Goal: Information Seeking & Learning: Check status

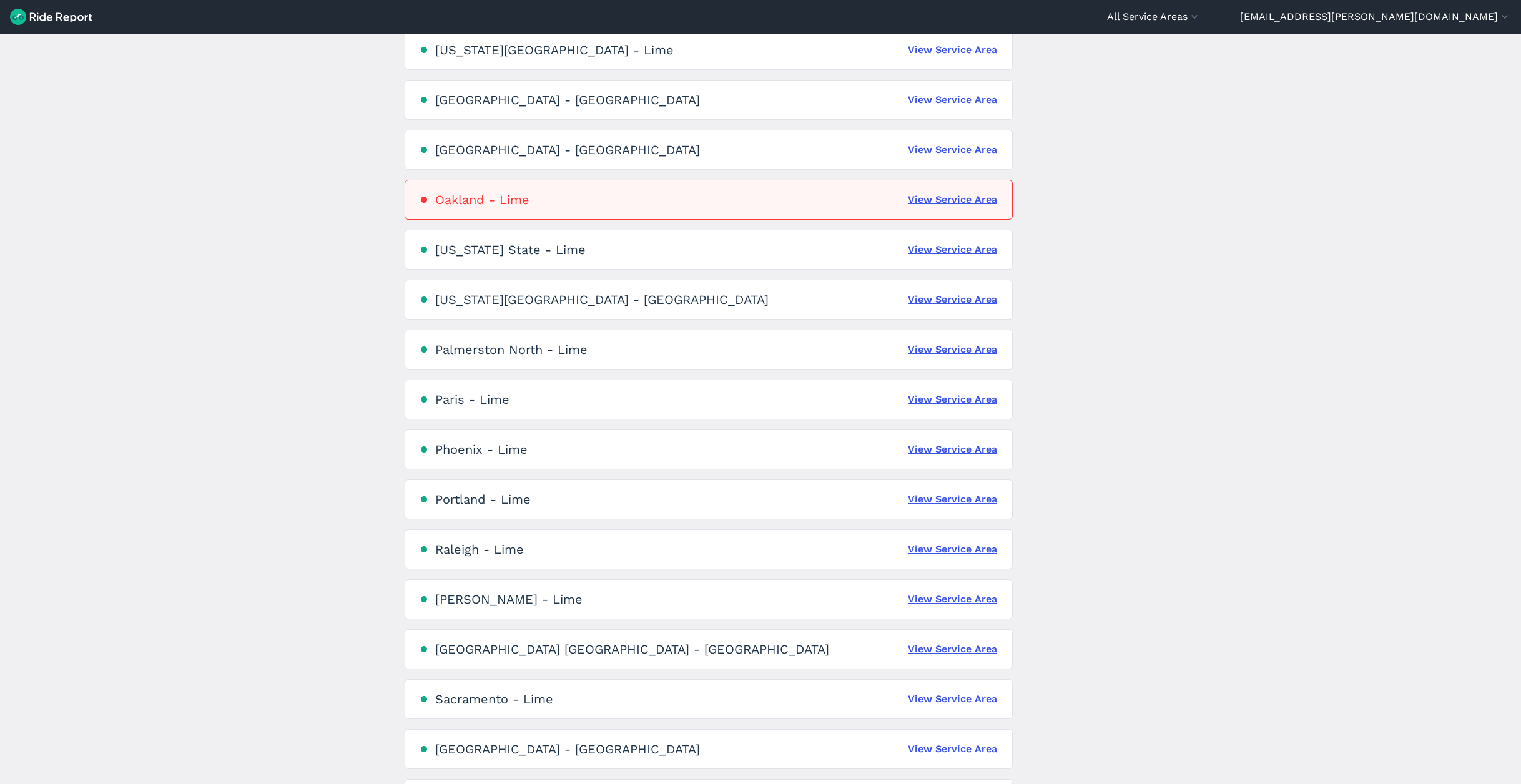
scroll to position [1791, 0]
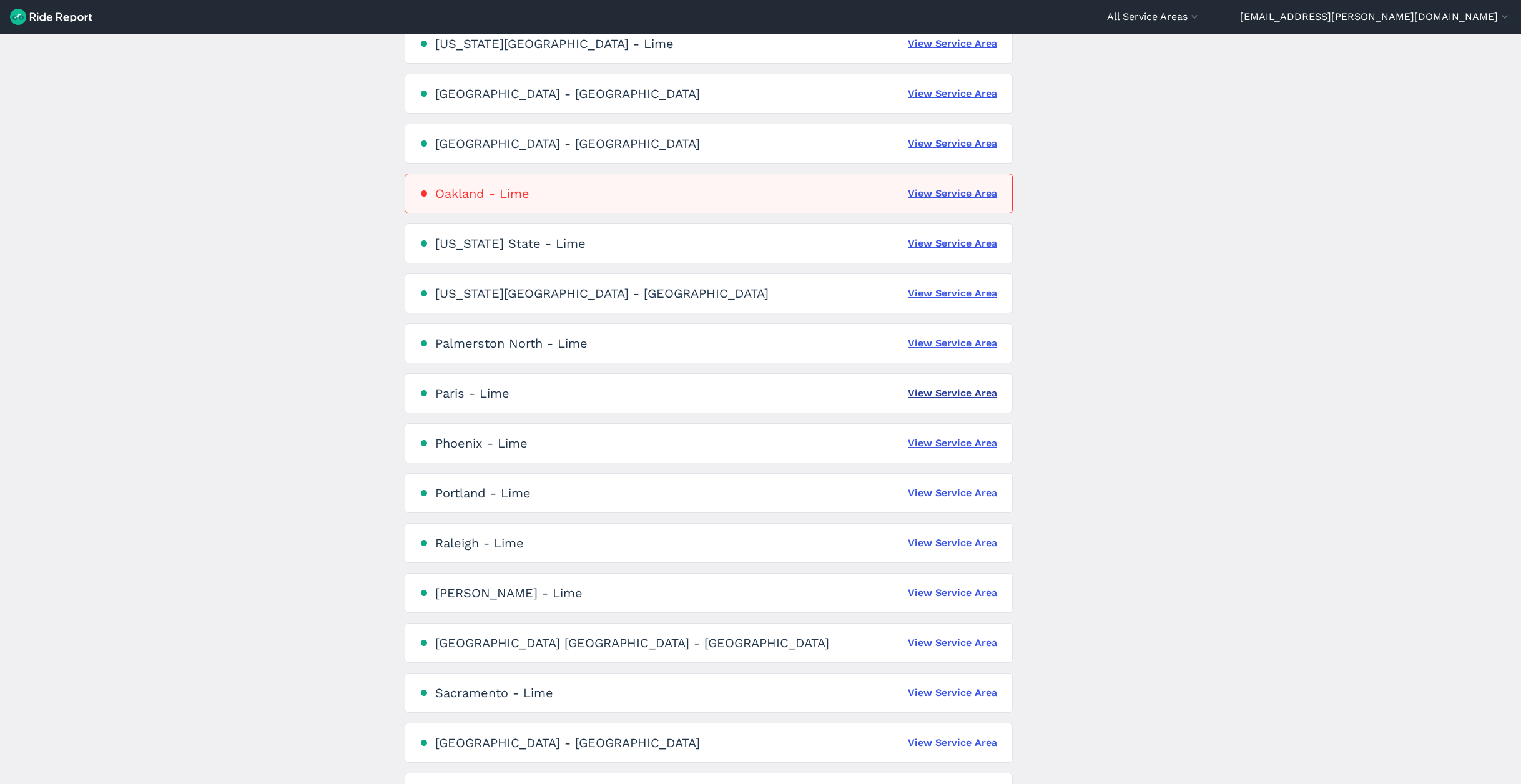
click at [961, 392] on link "View Service Area" at bounding box center [953, 393] width 89 height 15
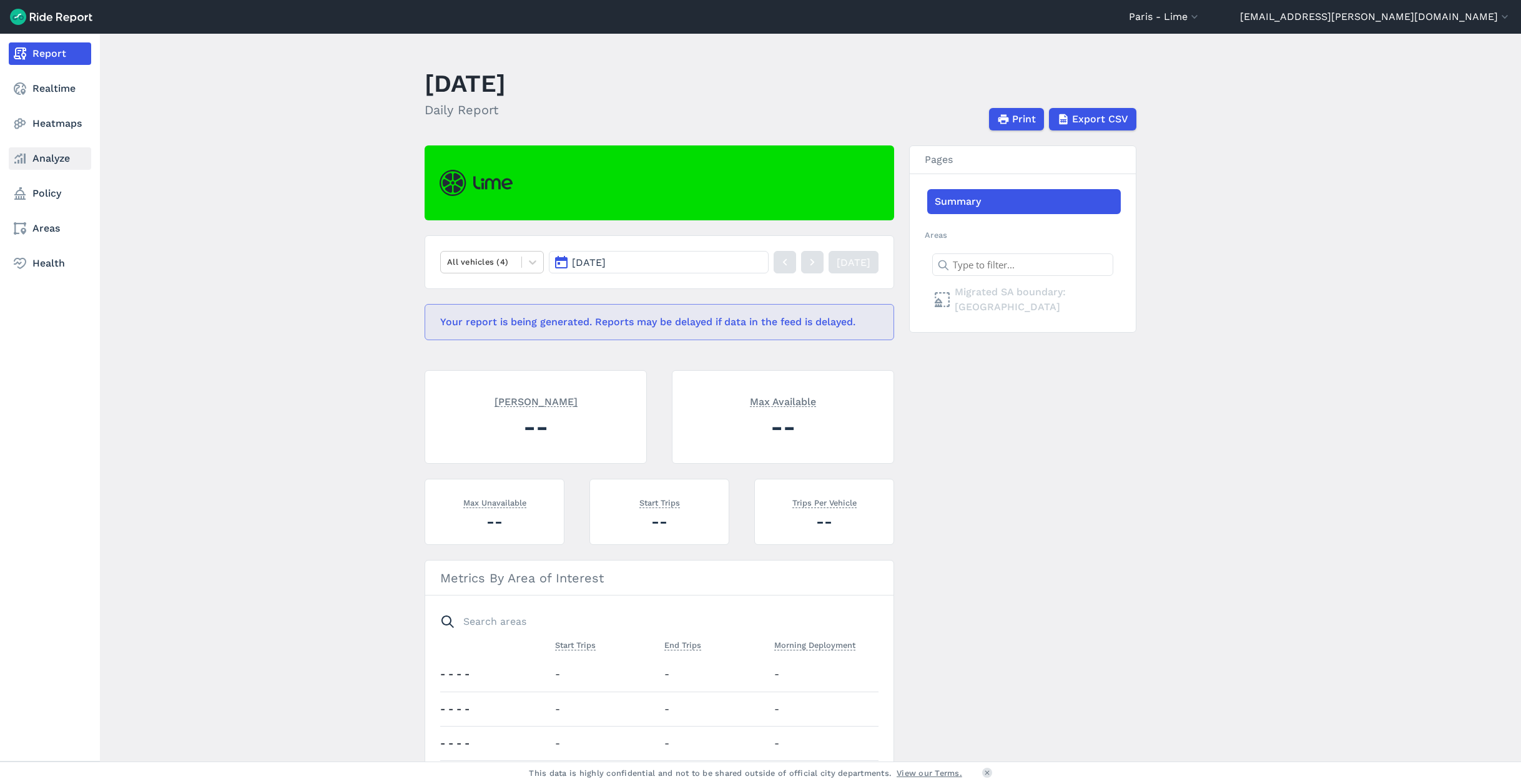
click at [34, 158] on link "Analyze" at bounding box center [50, 158] width 83 height 23
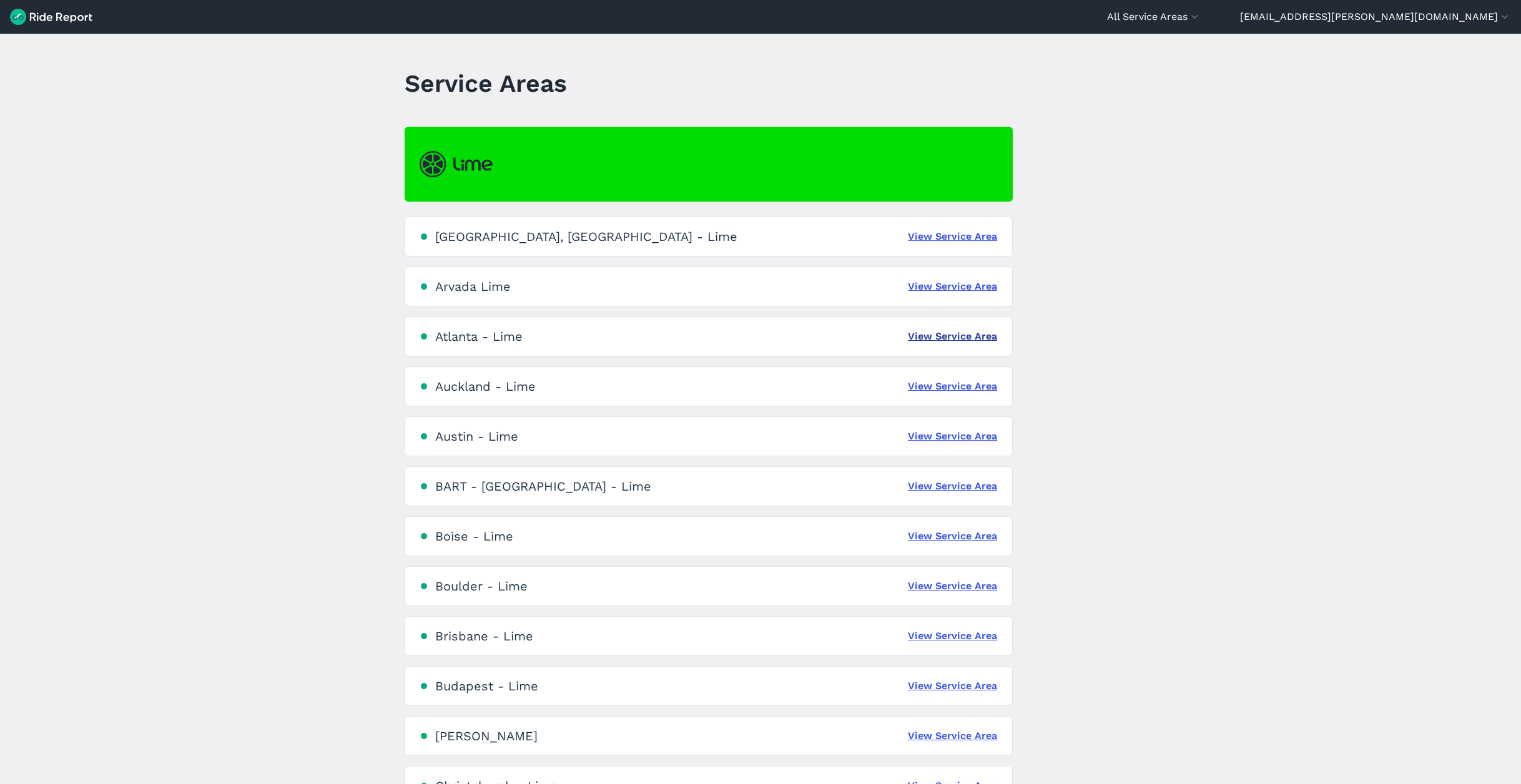
click at [940, 339] on link "View Service Area" at bounding box center [953, 336] width 89 height 15
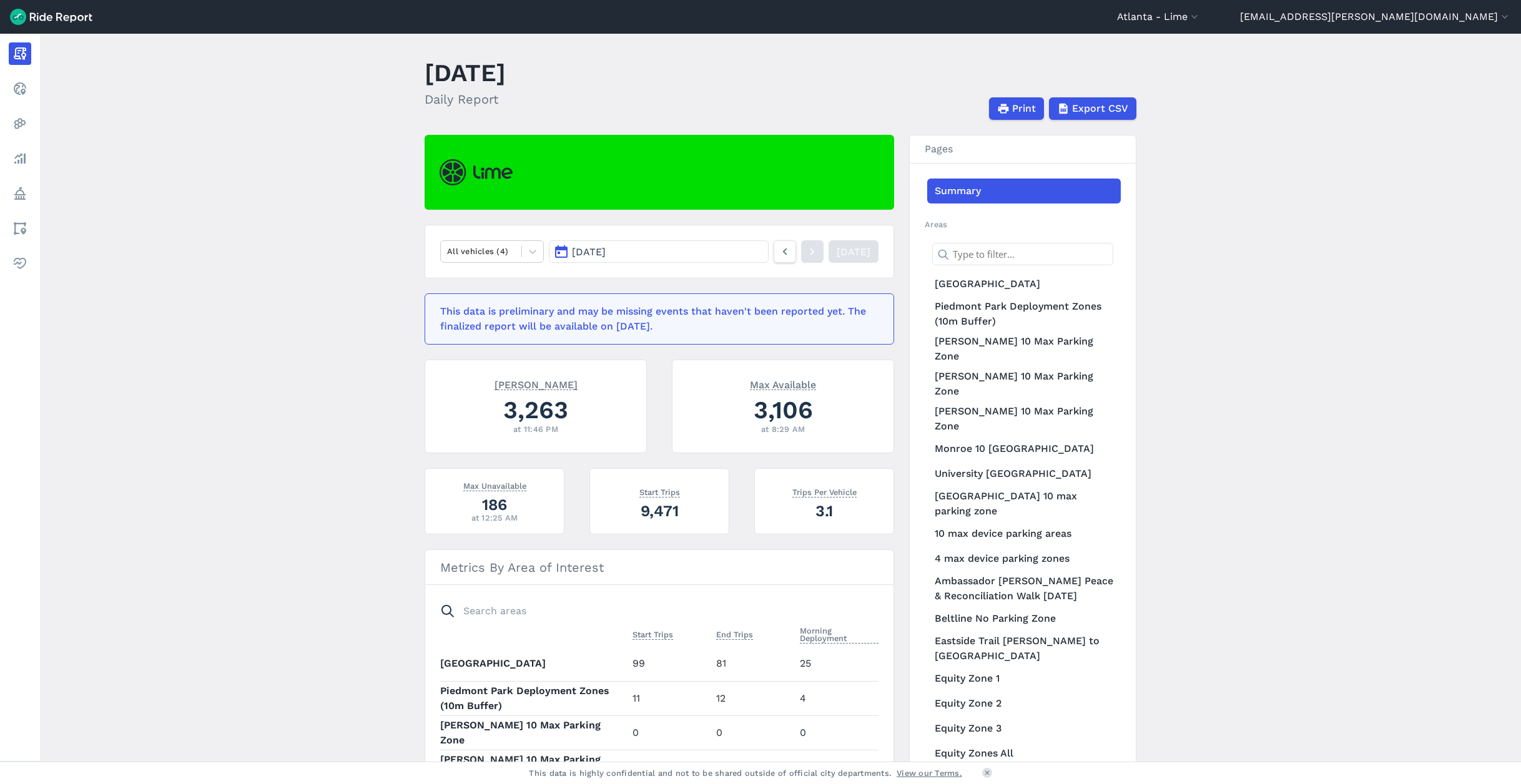
scroll to position [6, 0]
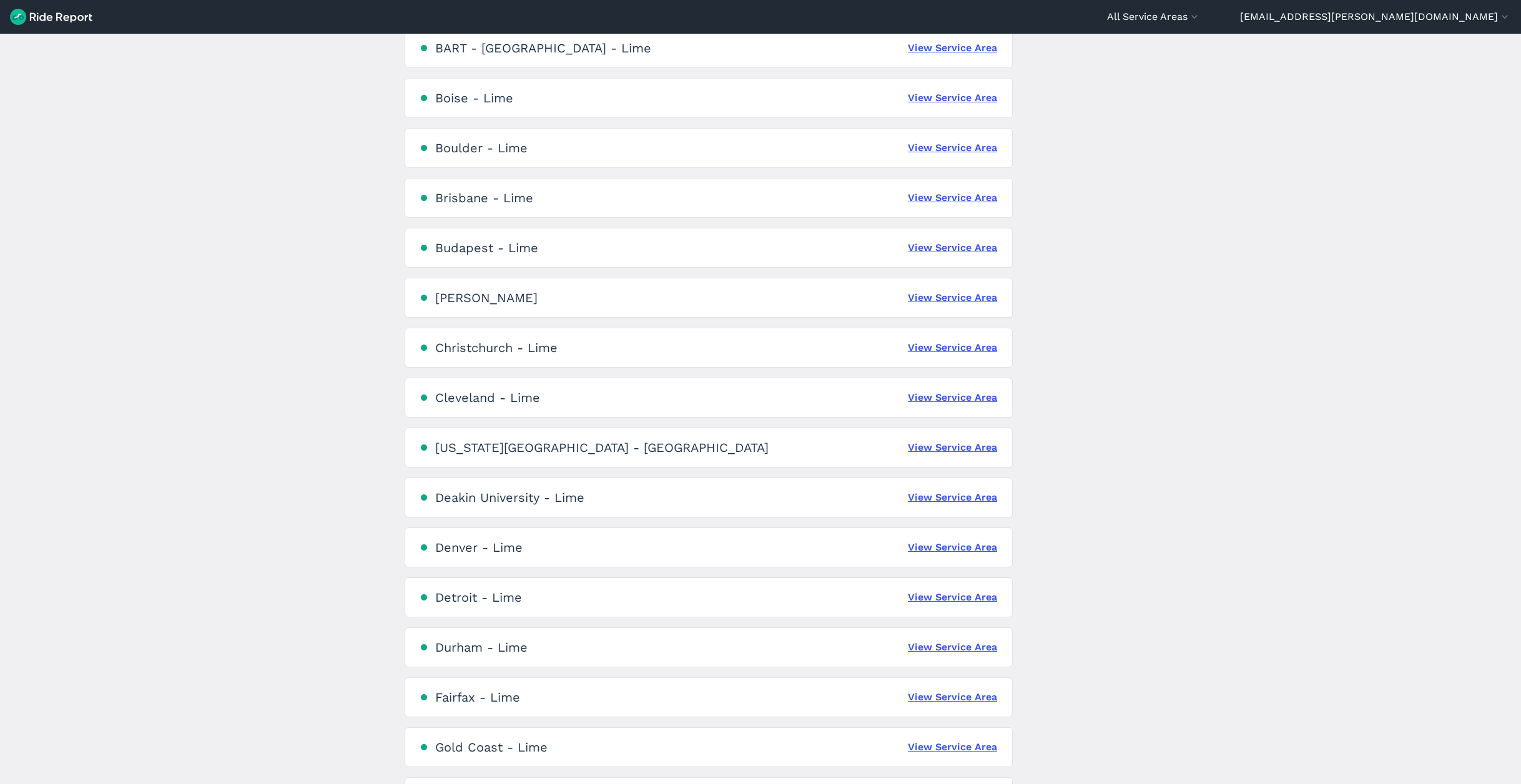
scroll to position [442, 0]
click at [940, 294] on link "View Service Area" at bounding box center [953, 293] width 89 height 15
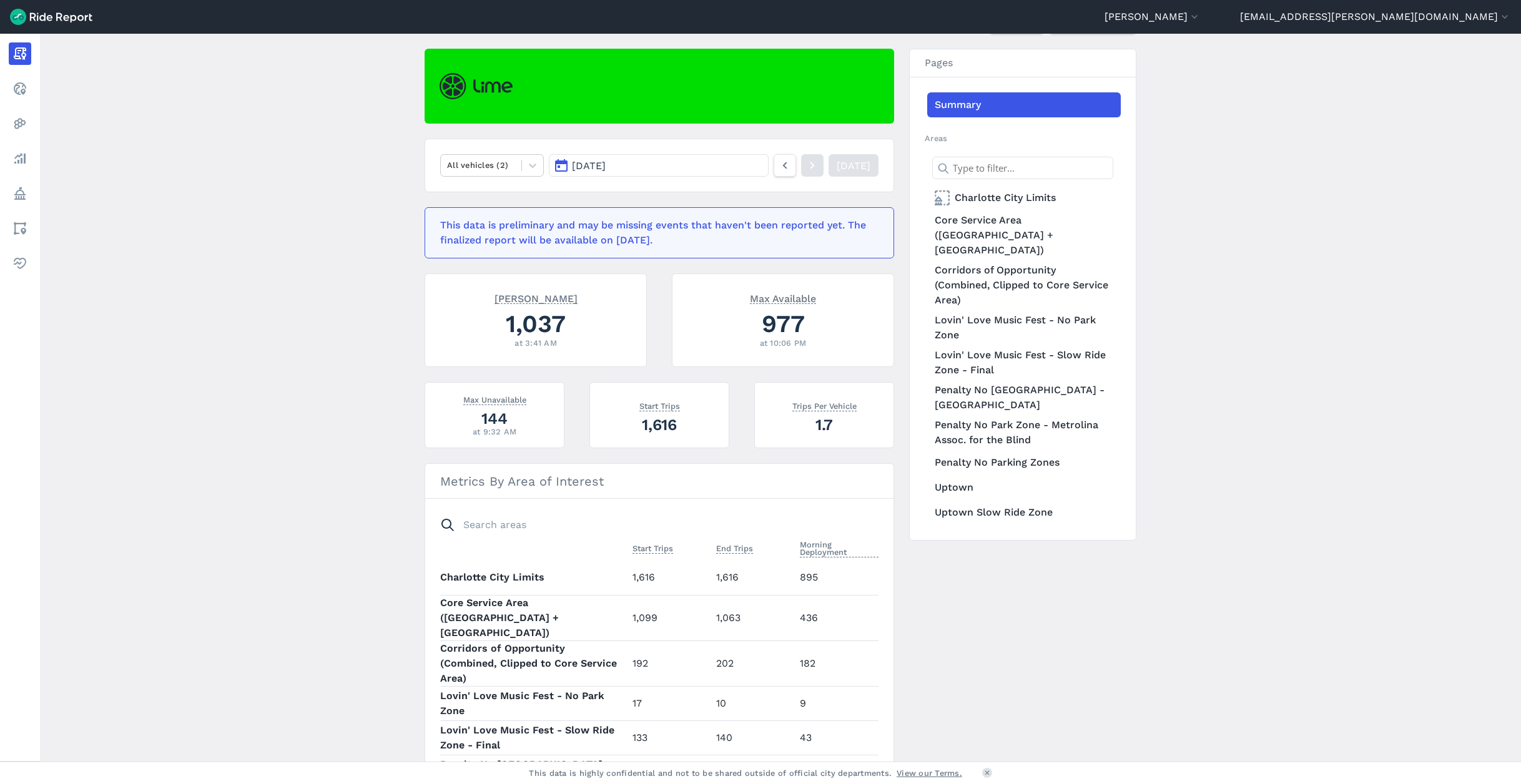
scroll to position [108, 0]
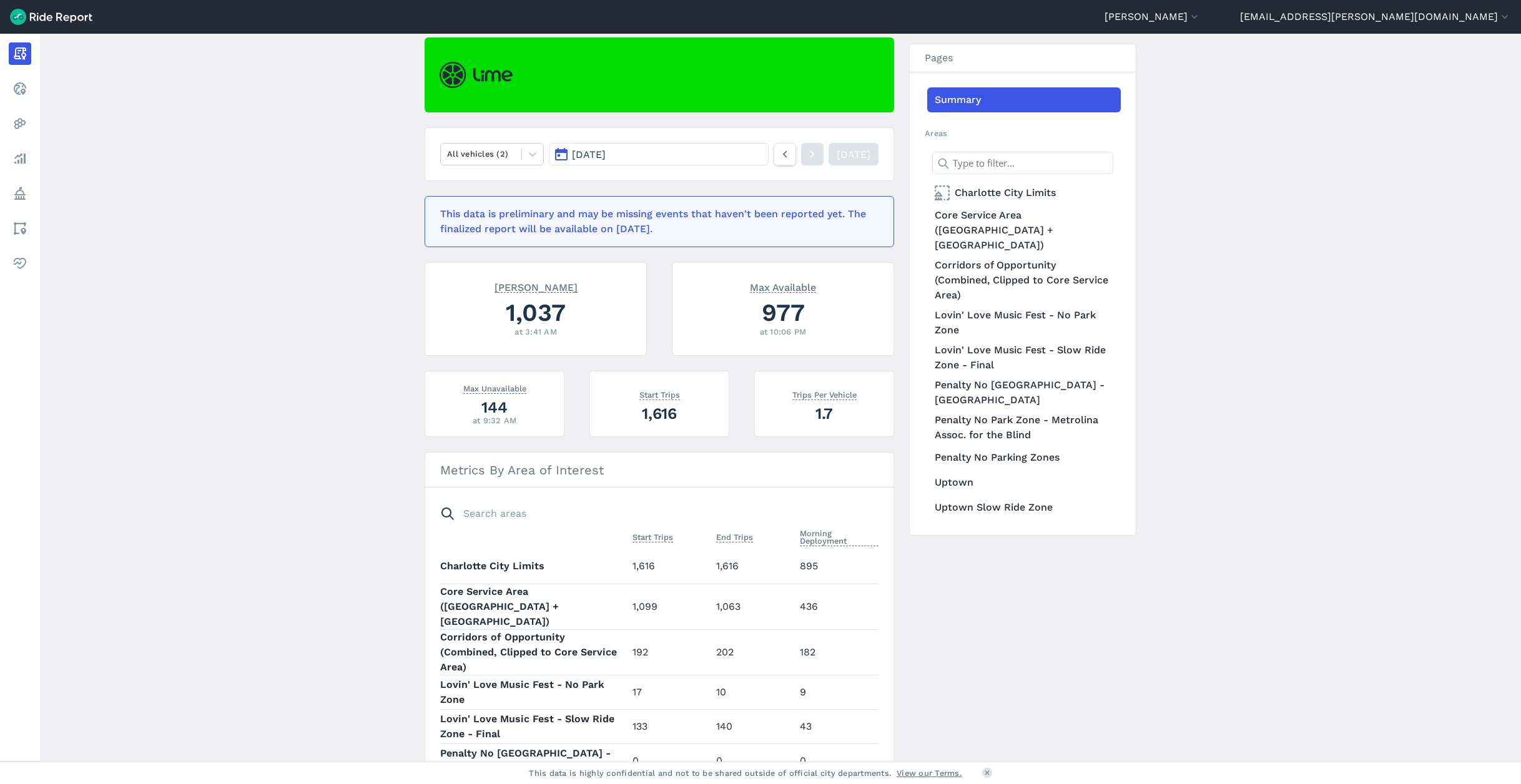
click at [667, 154] on button "[DATE]" at bounding box center [659, 154] width 220 height 23
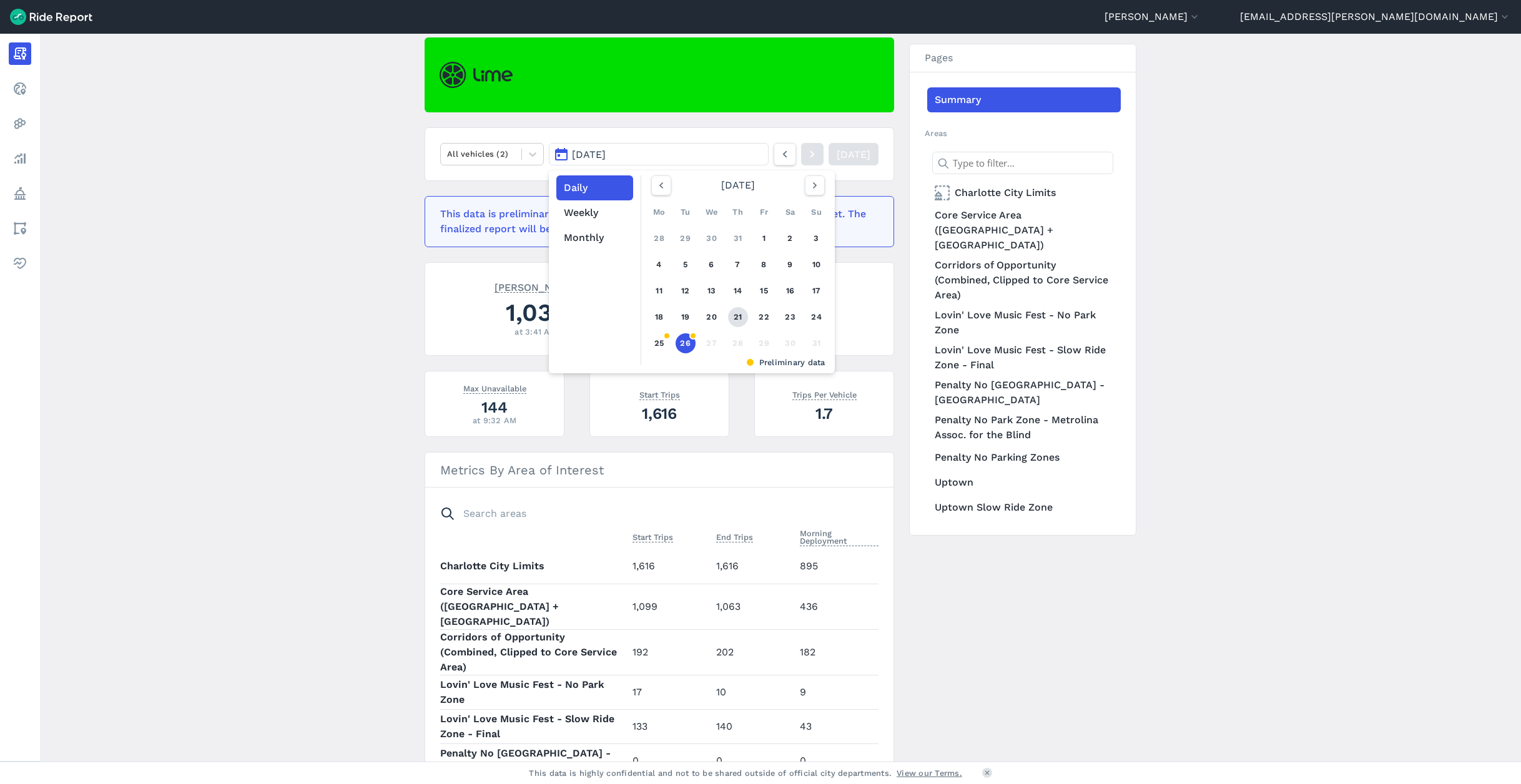
click at [734, 314] on link "21" at bounding box center [738, 318] width 20 height 20
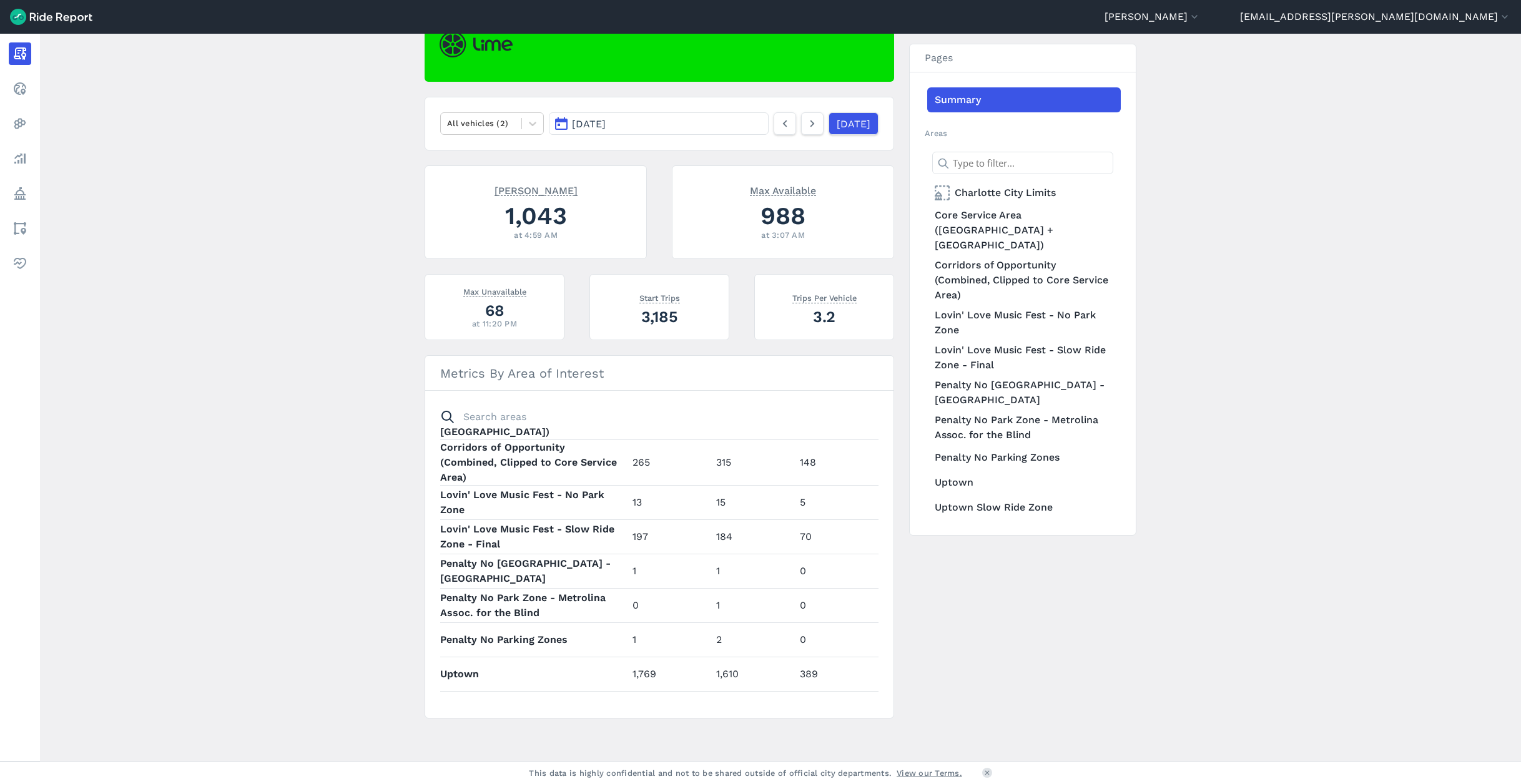
scroll to position [140, 0]
click at [531, 121] on icon at bounding box center [533, 122] width 12 height 12
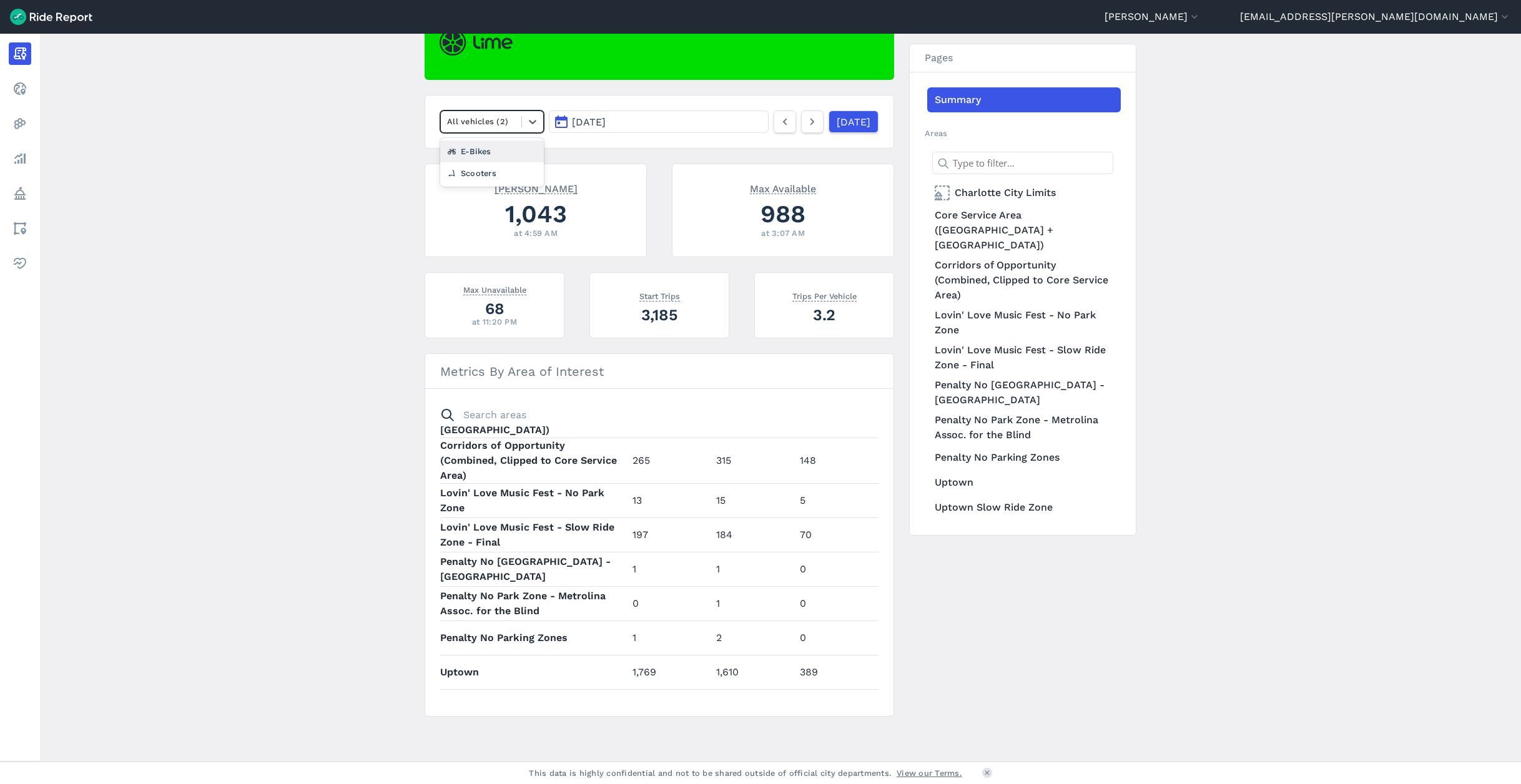
click at [483, 149] on div "E-Bikes" at bounding box center [492, 151] width 104 height 22
click at [727, 120] on button "[DATE]" at bounding box center [659, 122] width 220 height 23
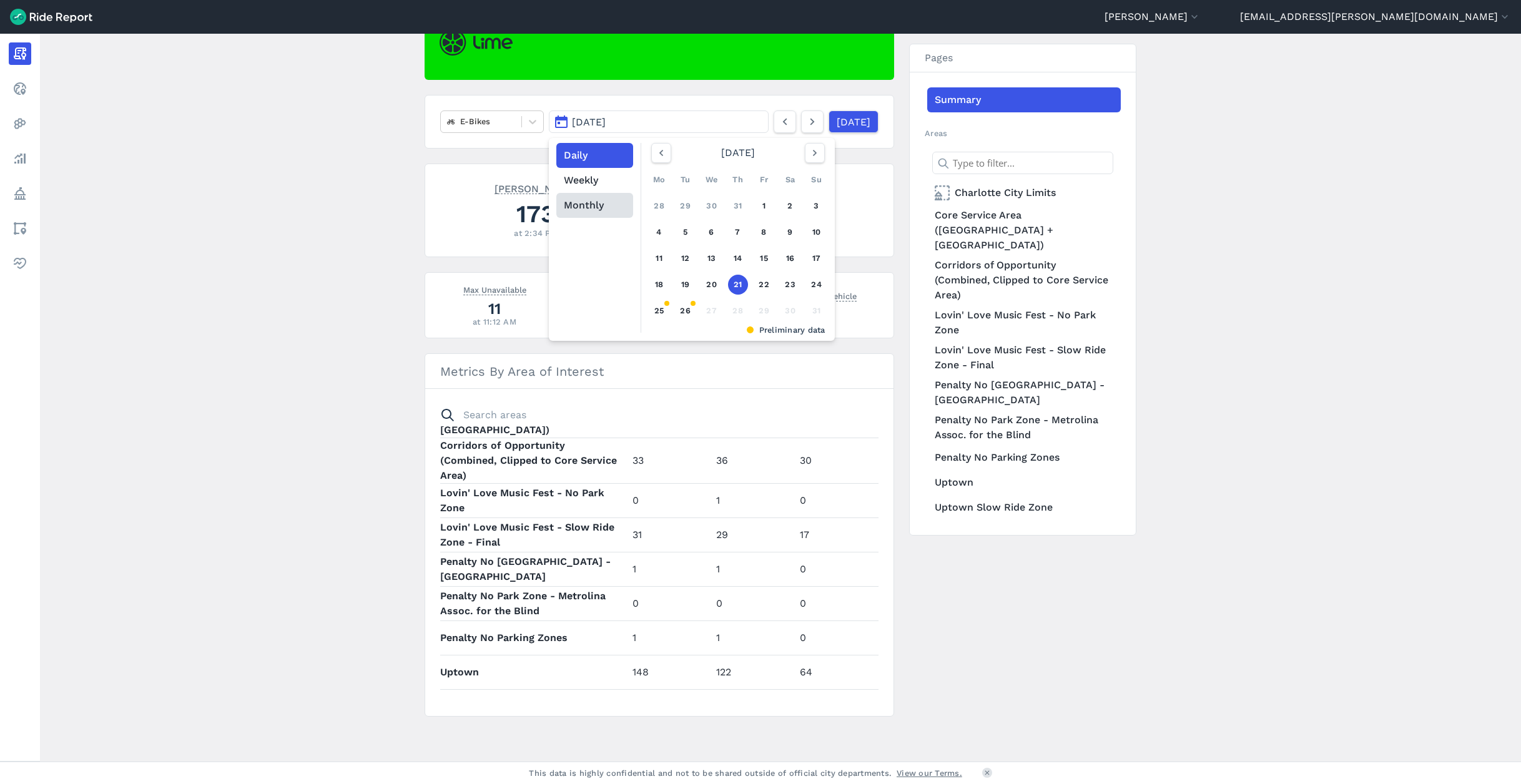
click at [591, 204] on button "Monthly" at bounding box center [595, 205] width 76 height 25
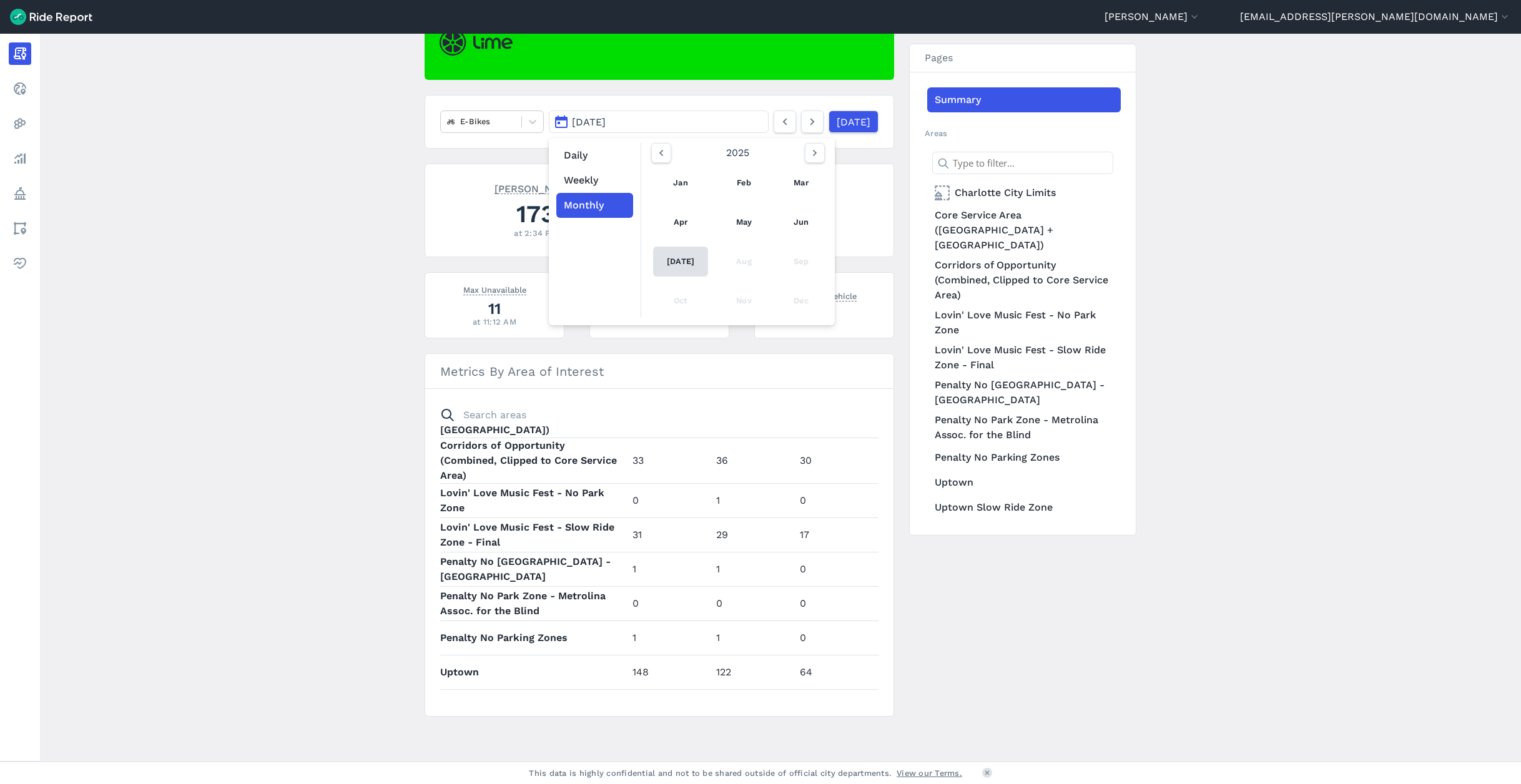
click at [676, 261] on link "[DATE]" at bounding box center [681, 261] width 55 height 30
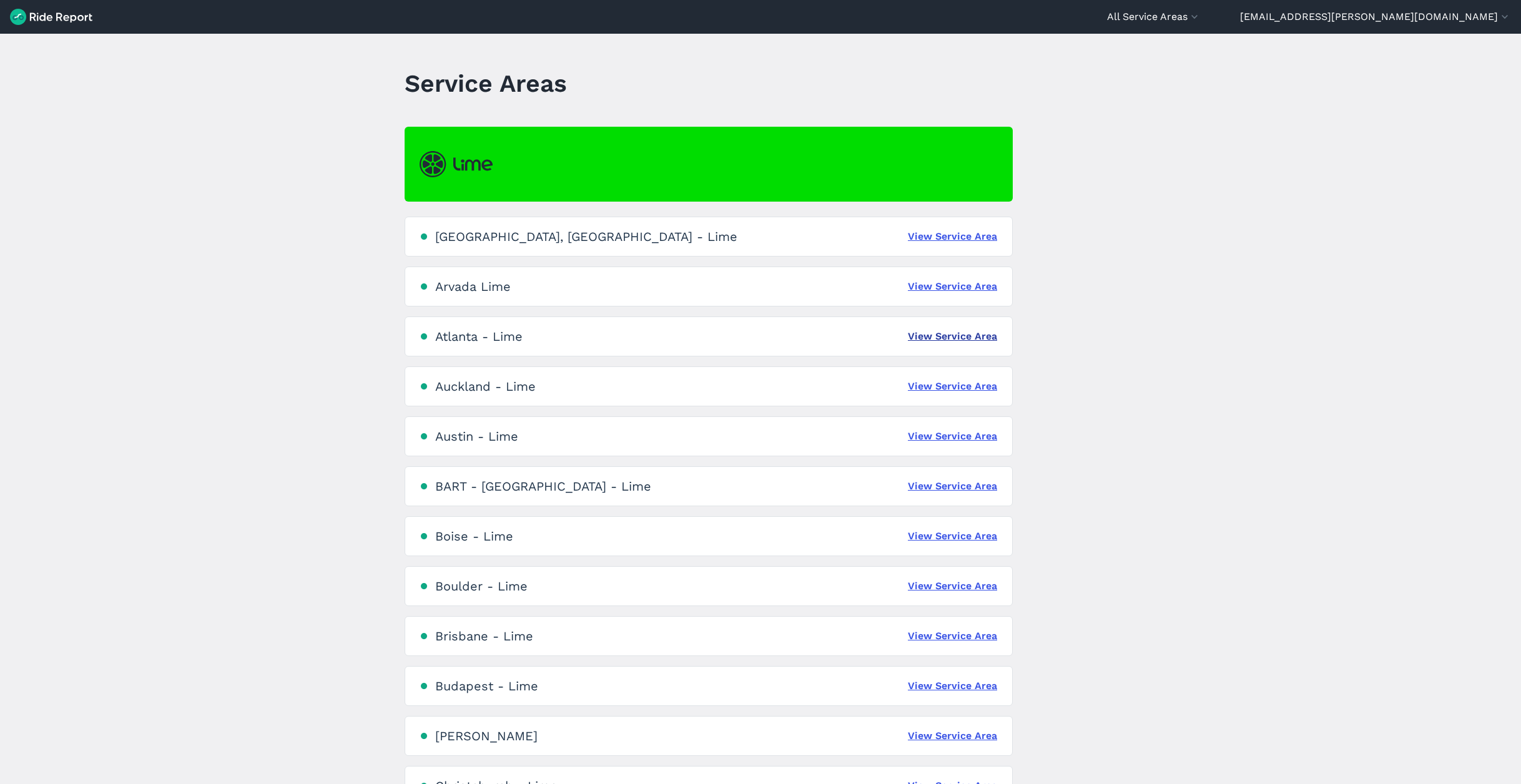
click at [958, 336] on link "View Service Area" at bounding box center [953, 336] width 89 height 15
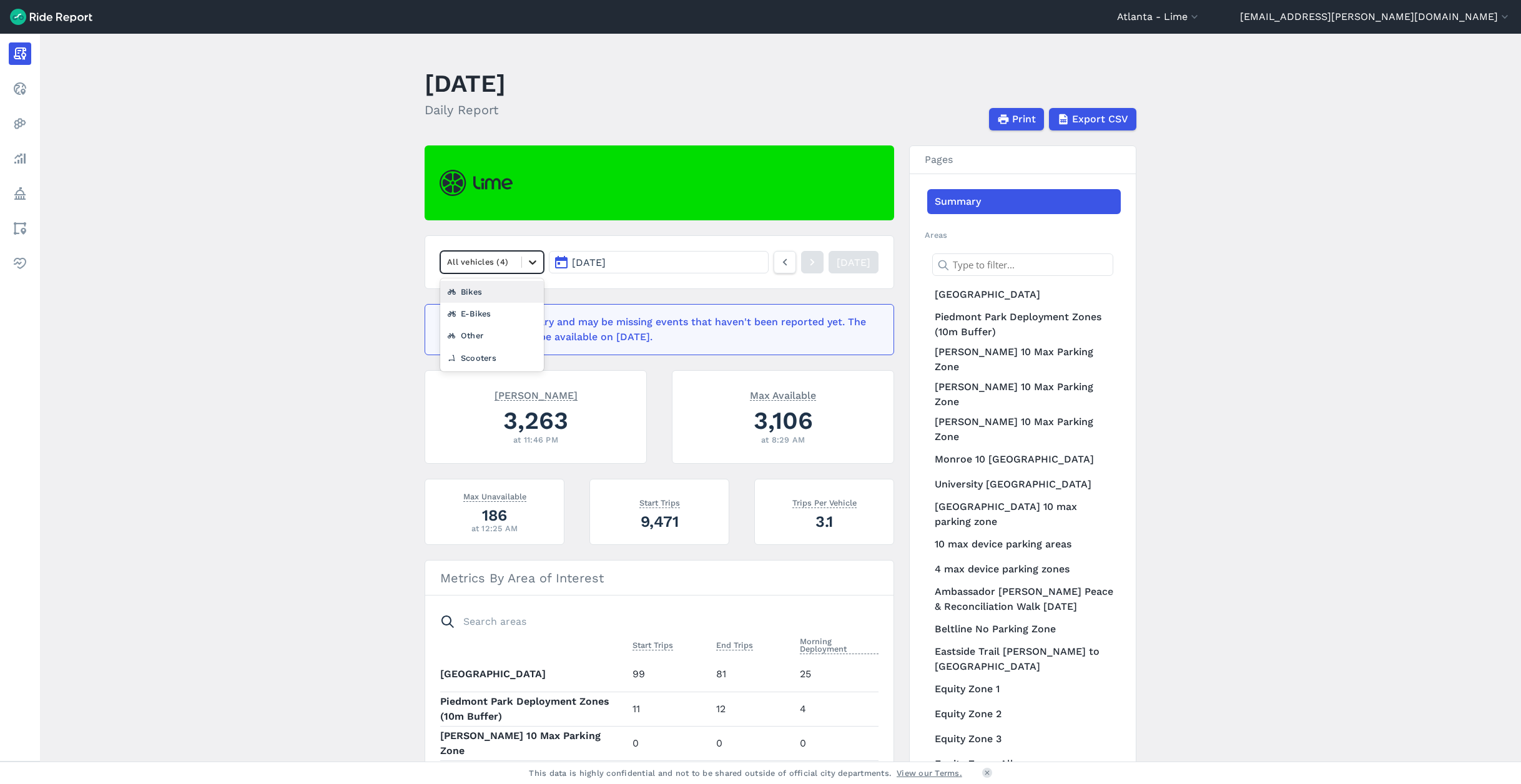
click at [529, 257] on icon at bounding box center [533, 262] width 12 height 12
click at [483, 310] on div "E-Bikes" at bounding box center [492, 314] width 104 height 22
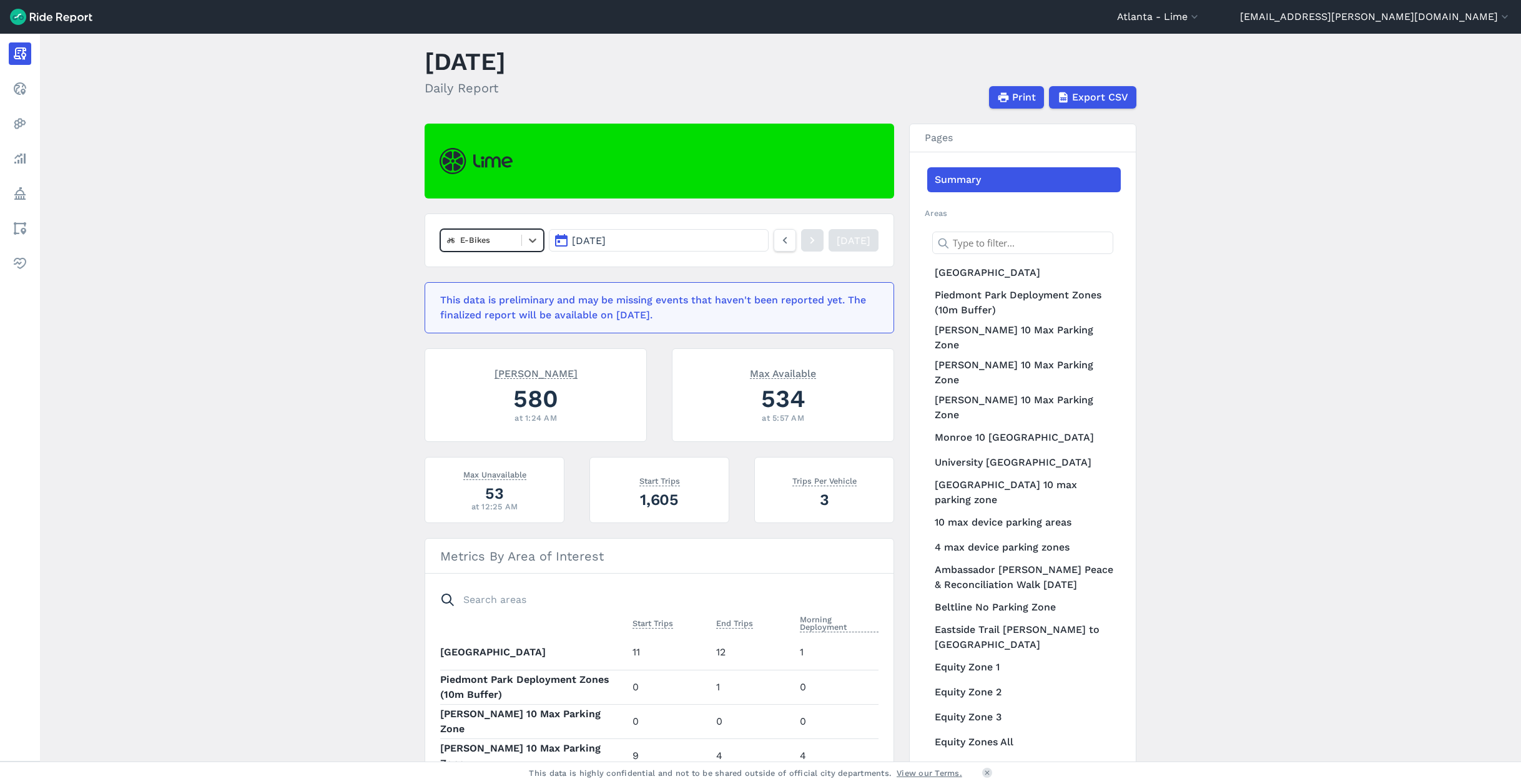
scroll to position [14, 0]
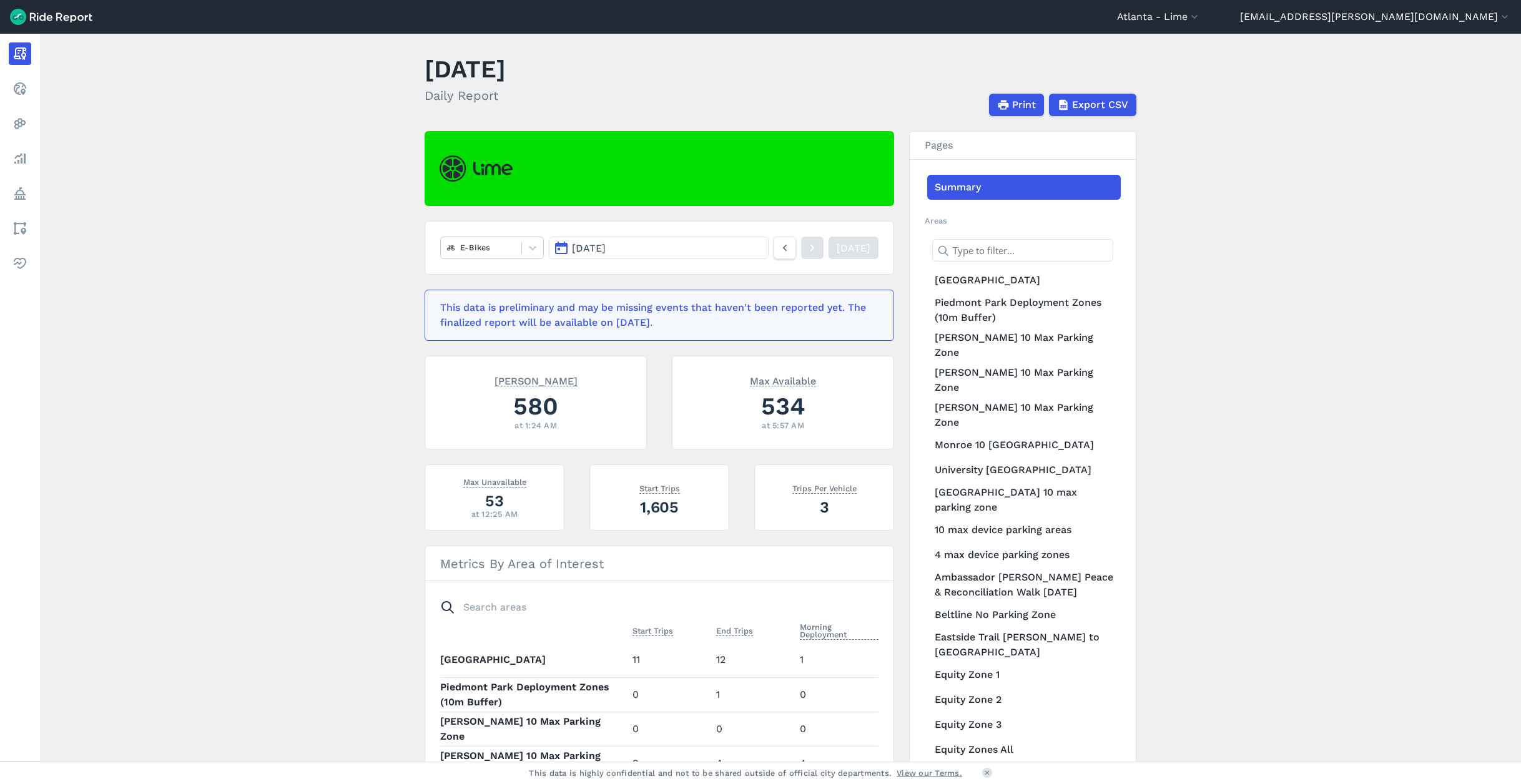
click at [666, 250] on button "[DATE]" at bounding box center [659, 247] width 220 height 23
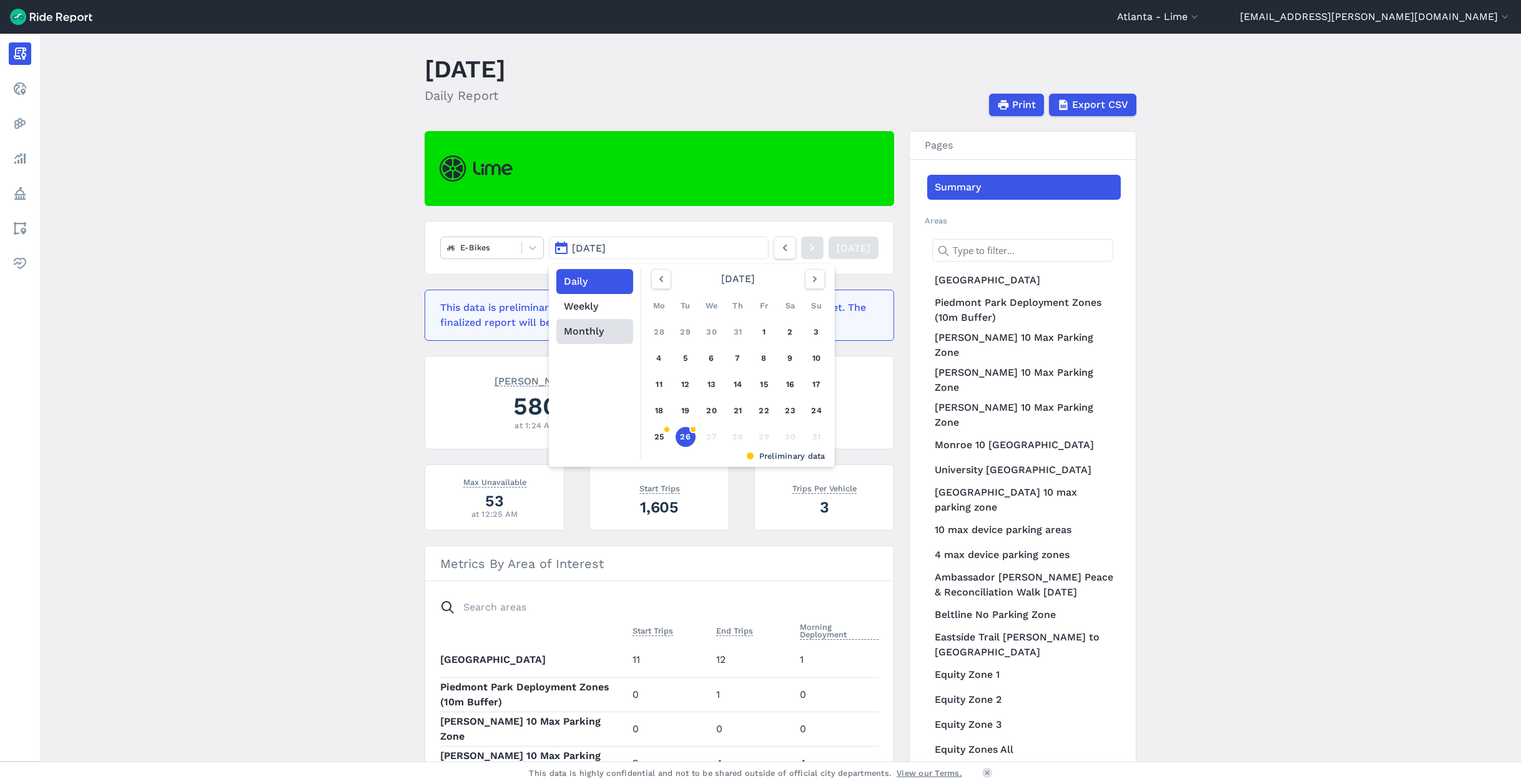
click at [583, 326] on button "Monthly" at bounding box center [595, 332] width 76 height 25
click at [672, 389] on link "[DATE]" at bounding box center [681, 388] width 55 height 30
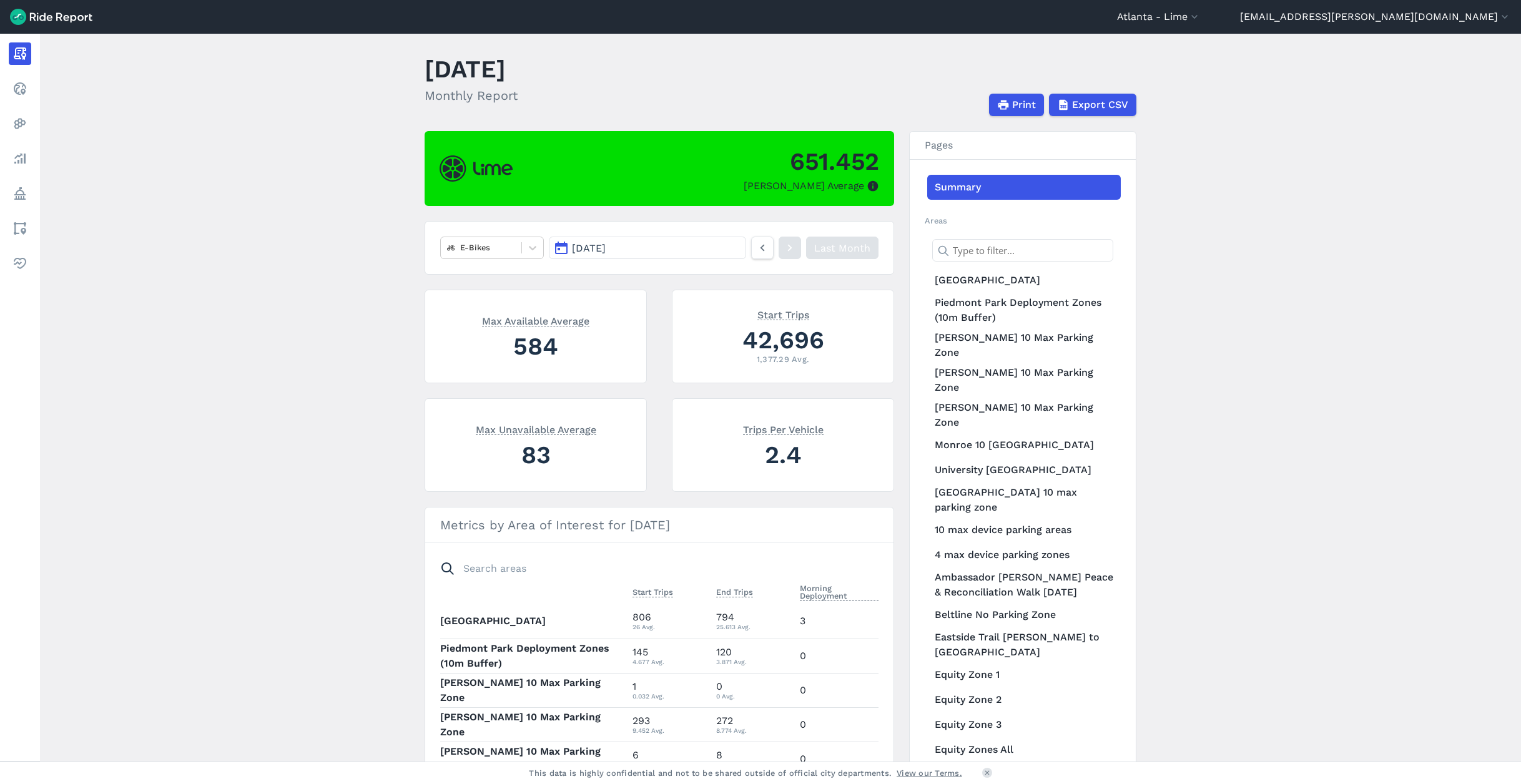
click at [699, 249] on button "[DATE]" at bounding box center [647, 247] width 197 height 23
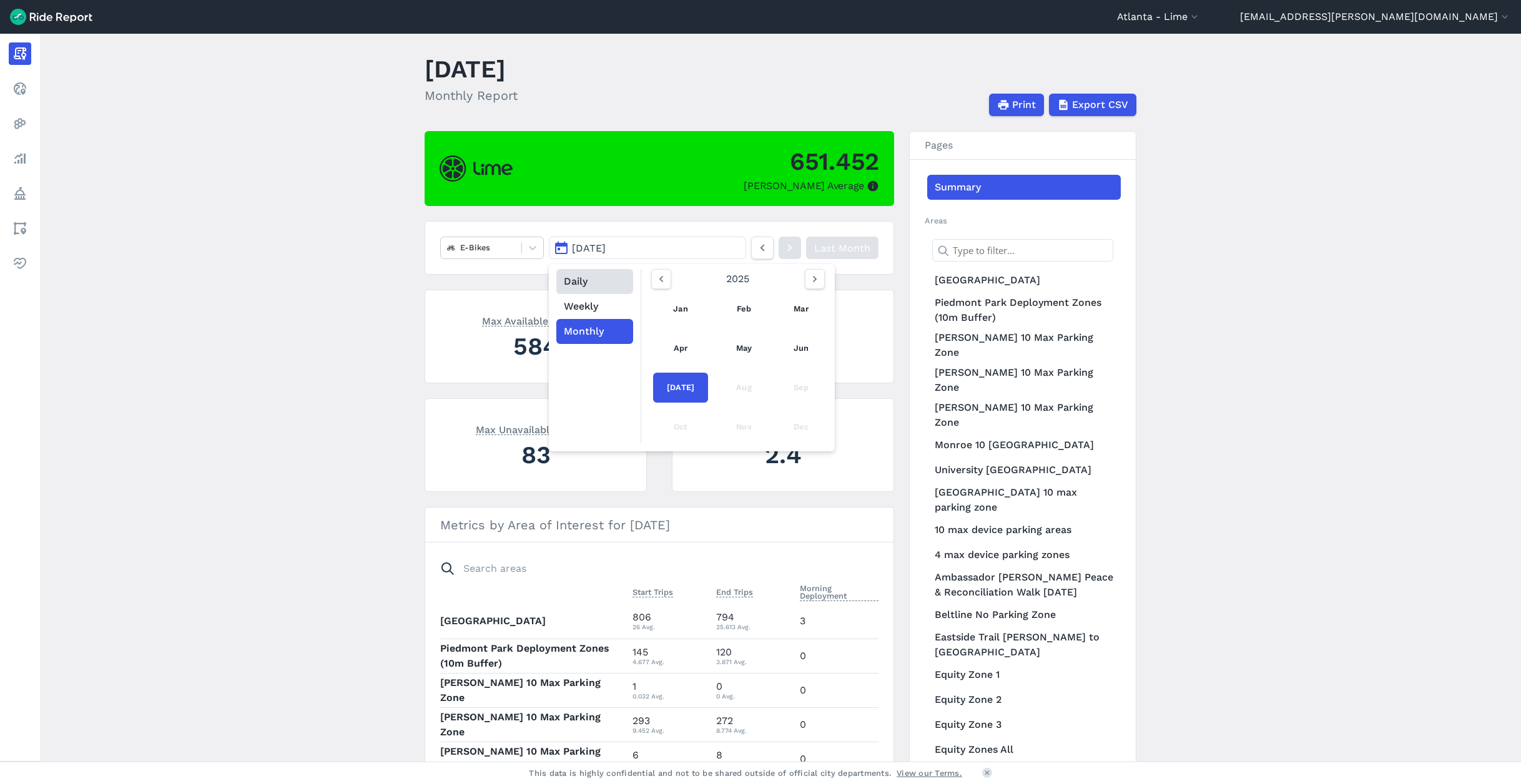
click at [604, 282] on button "Daily" at bounding box center [595, 282] width 76 height 25
click at [812, 277] on icon "button" at bounding box center [815, 279] width 12 height 12
click at [735, 410] on link "21" at bounding box center [738, 411] width 20 height 20
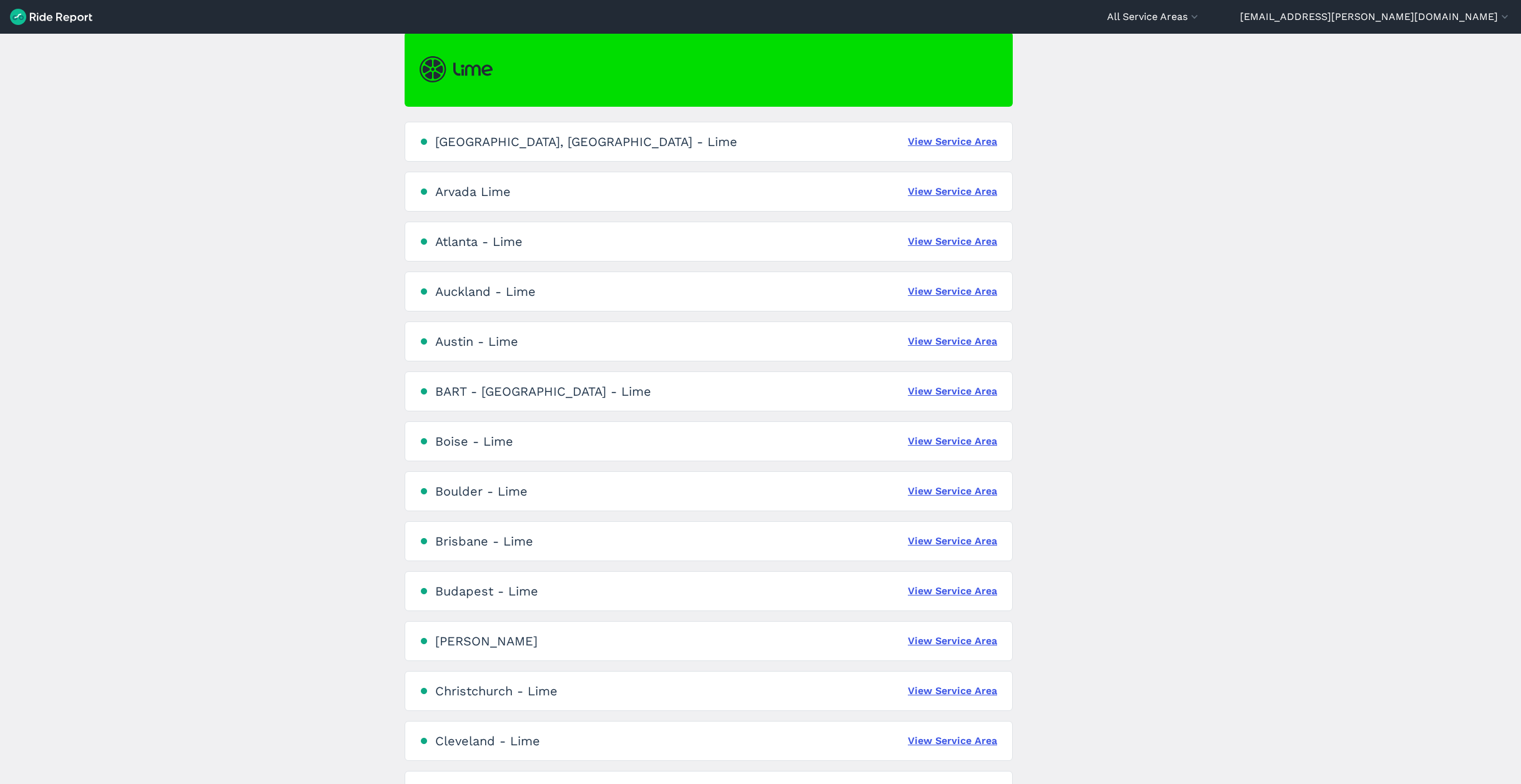
scroll to position [108, 0]
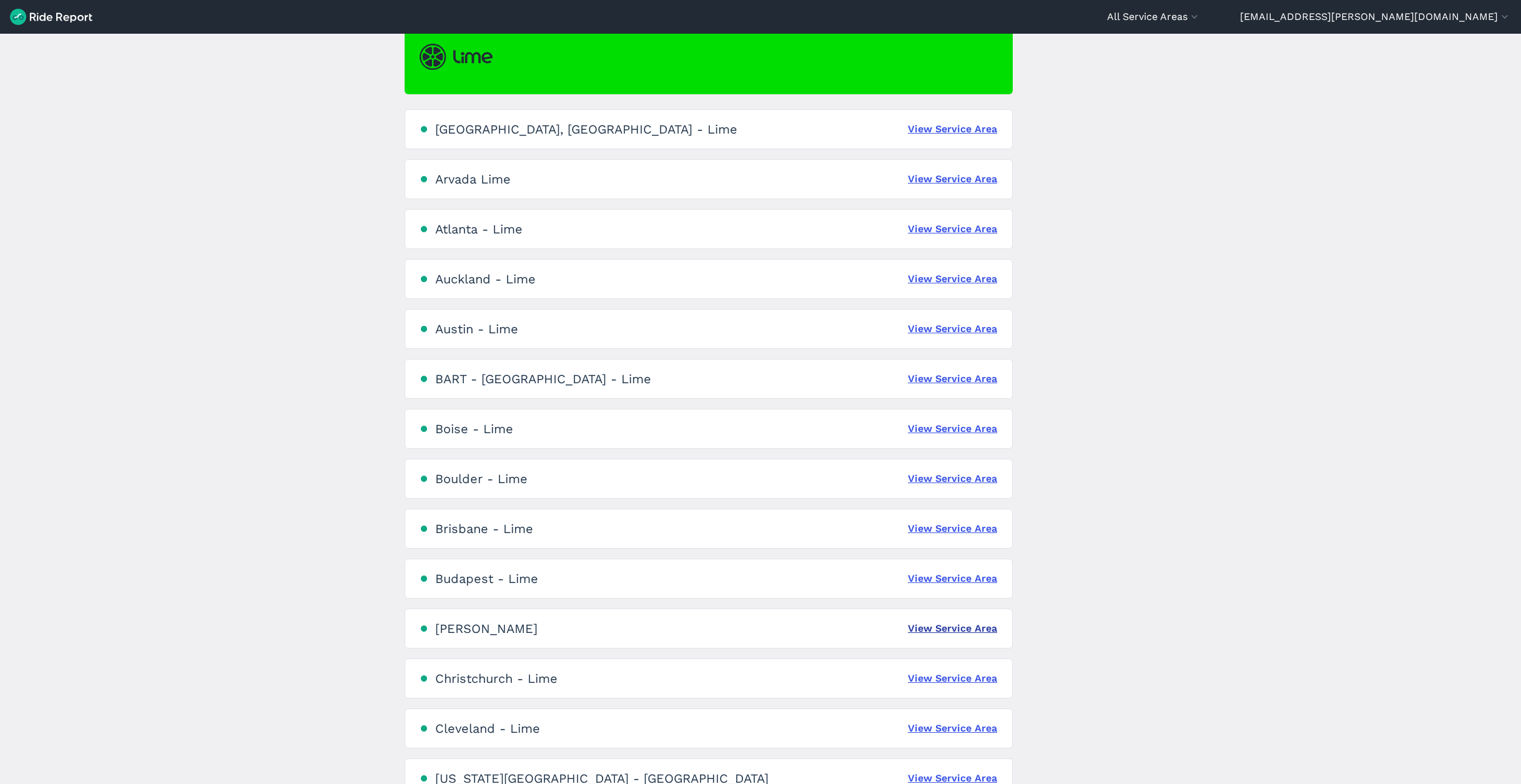
click at [940, 626] on link "View Service Area" at bounding box center [953, 628] width 89 height 15
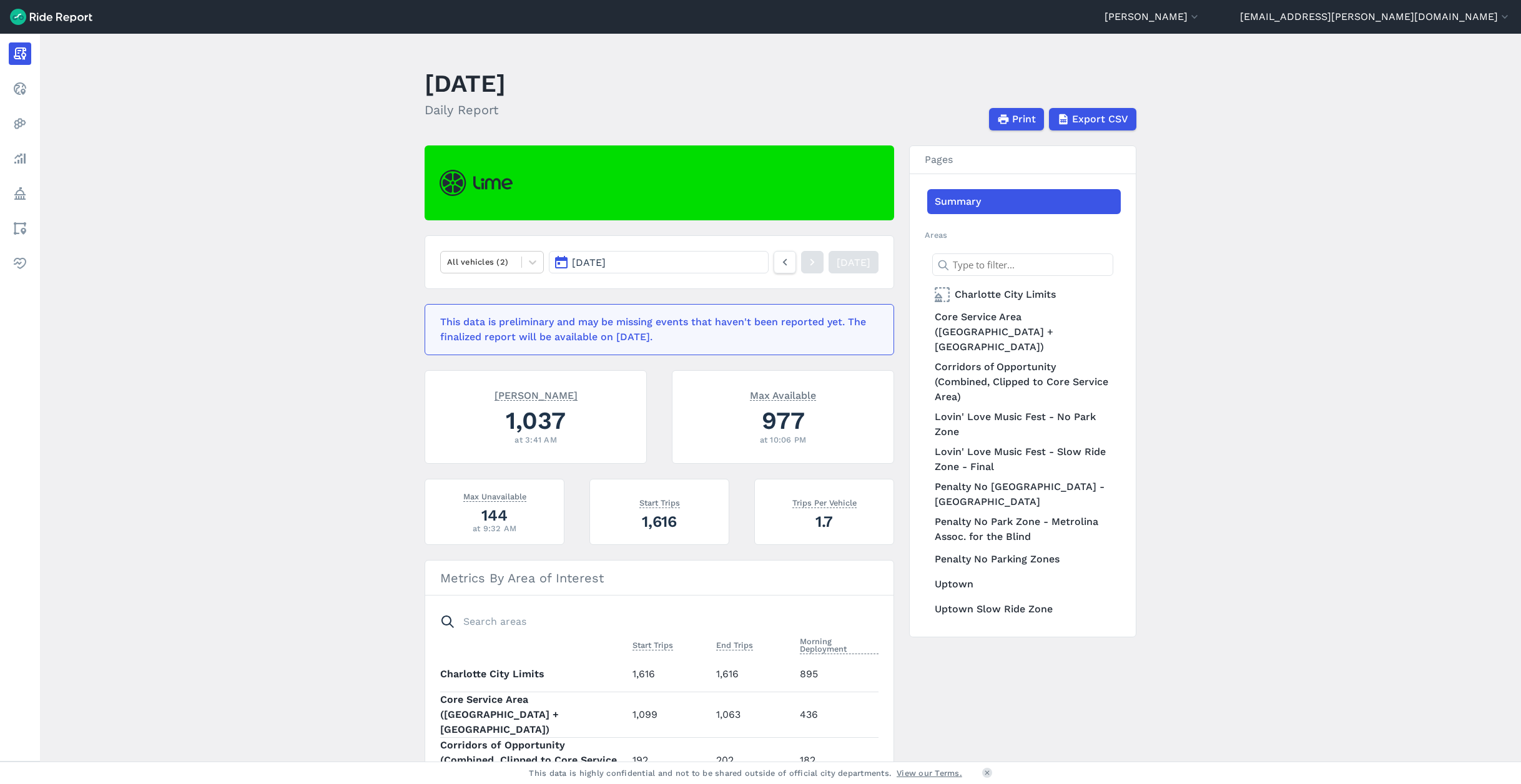
click at [645, 261] on button "[DATE]" at bounding box center [659, 262] width 220 height 23
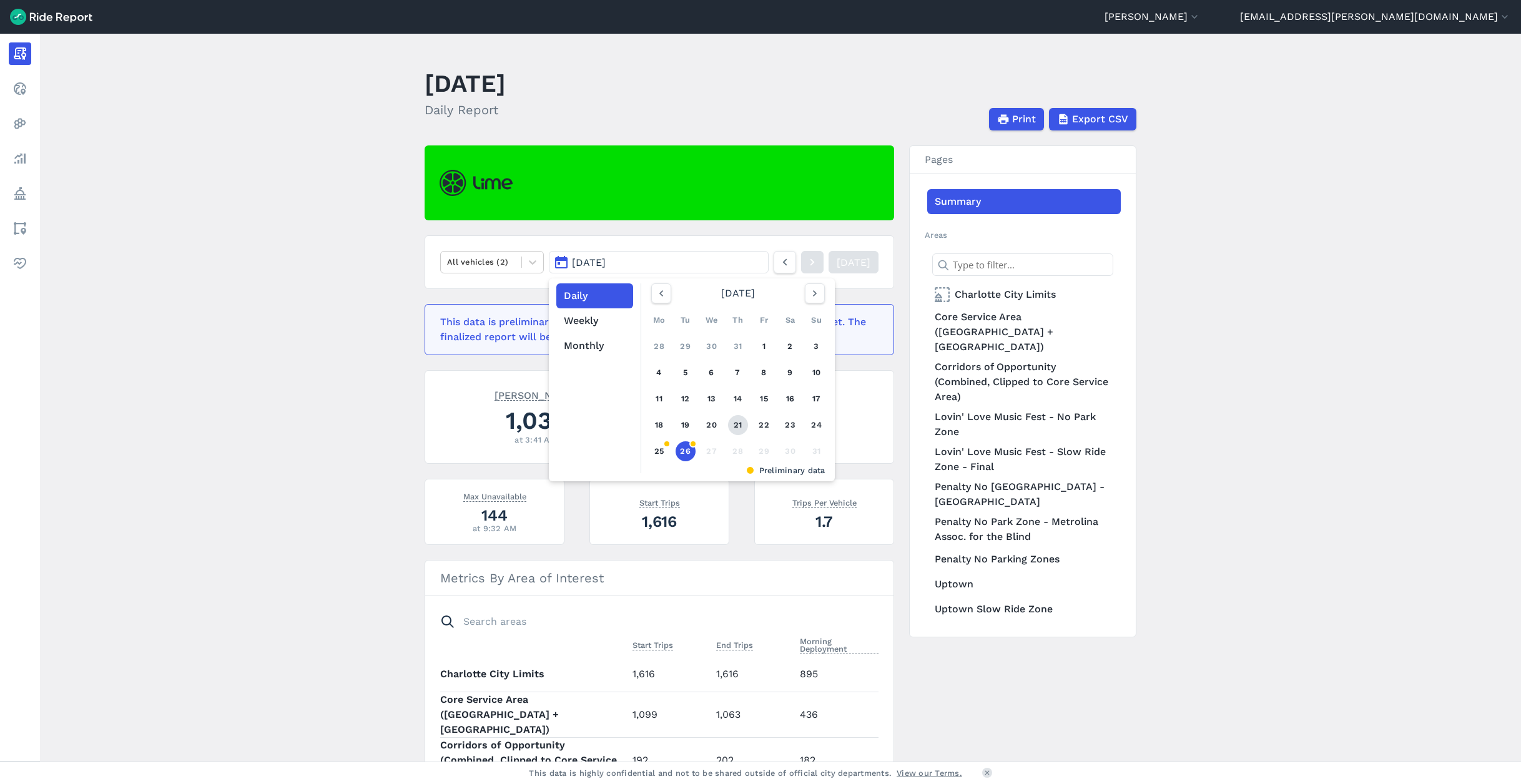
click at [740, 420] on link "21" at bounding box center [738, 425] width 20 height 20
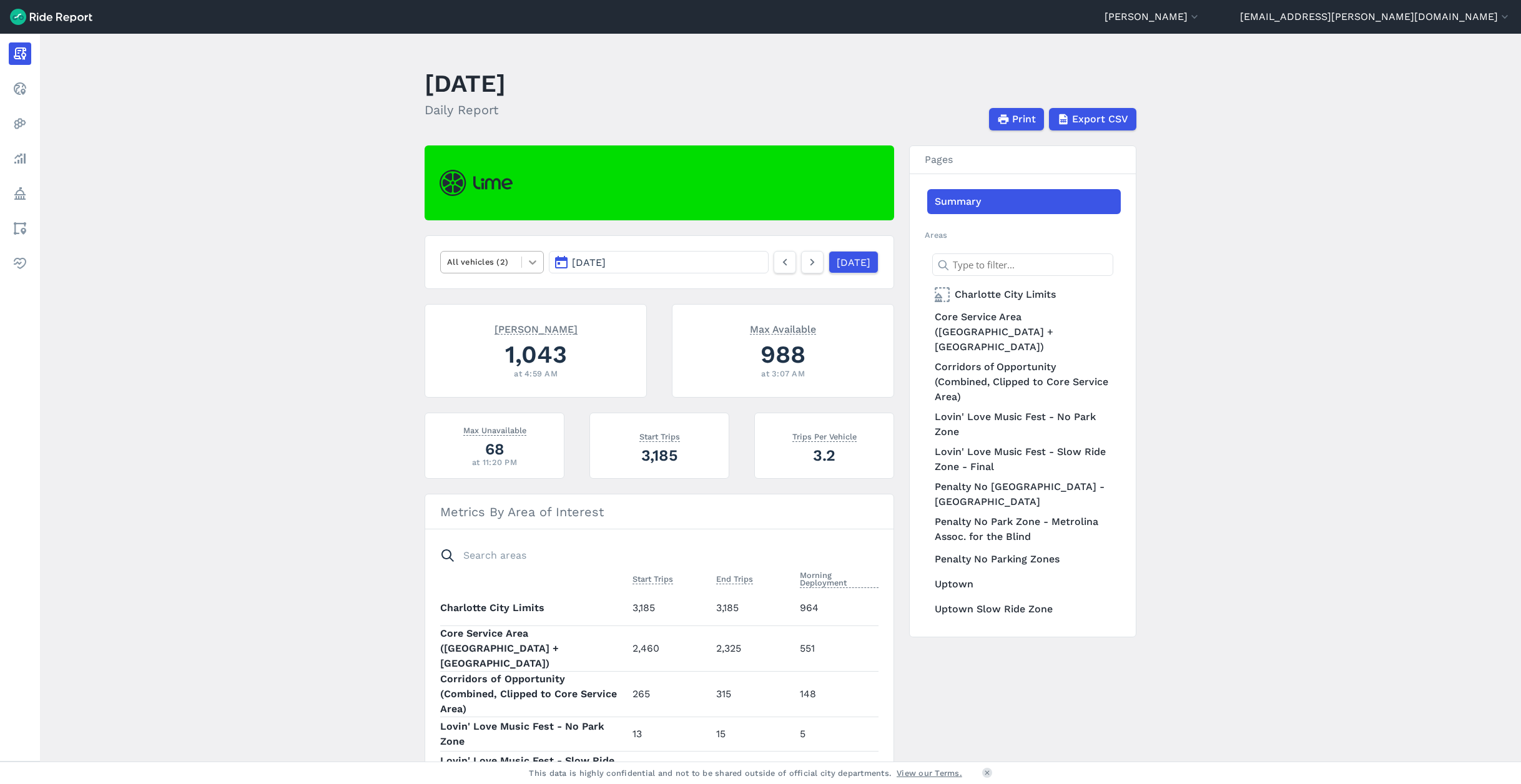
click at [530, 258] on icon at bounding box center [533, 262] width 12 height 12
click at [495, 284] on div "E-Bikes" at bounding box center [492, 292] width 104 height 22
